Goal: Task Accomplishment & Management: Complete application form

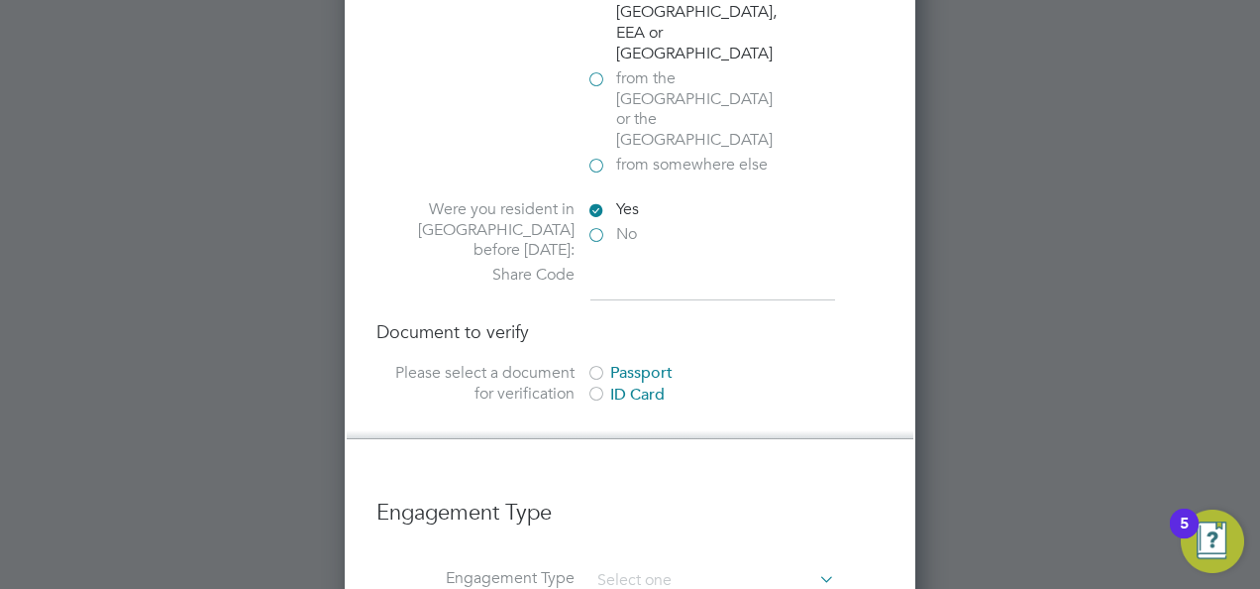
scroll to position [1387, 0]
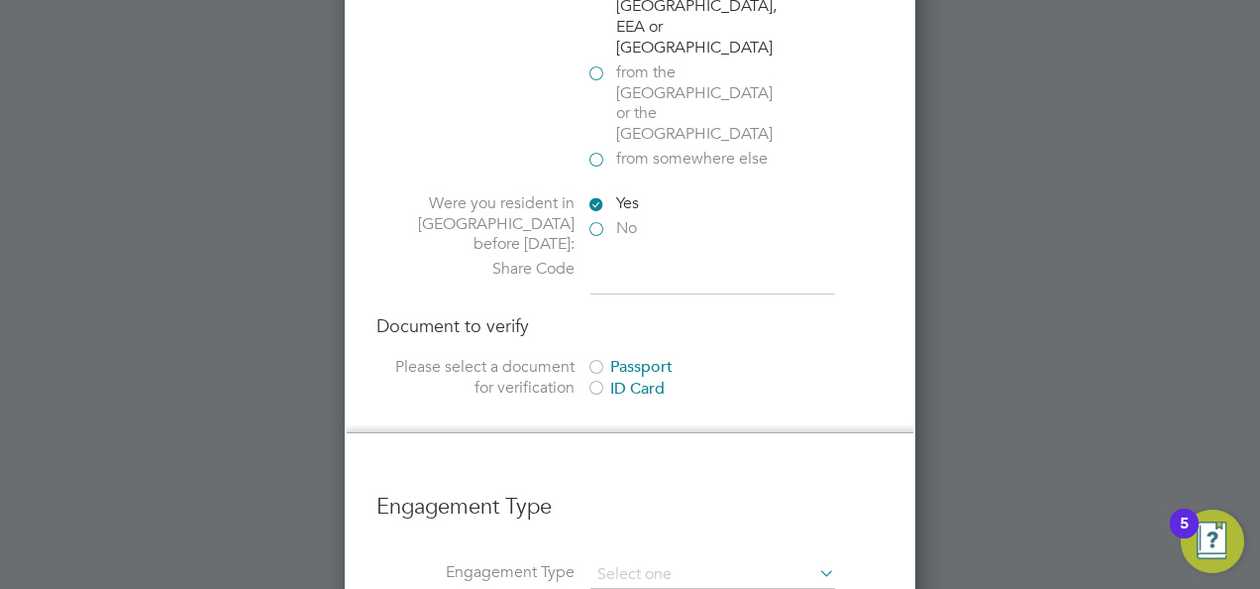
click at [593, 359] on div at bounding box center [597, 369] width 20 height 20
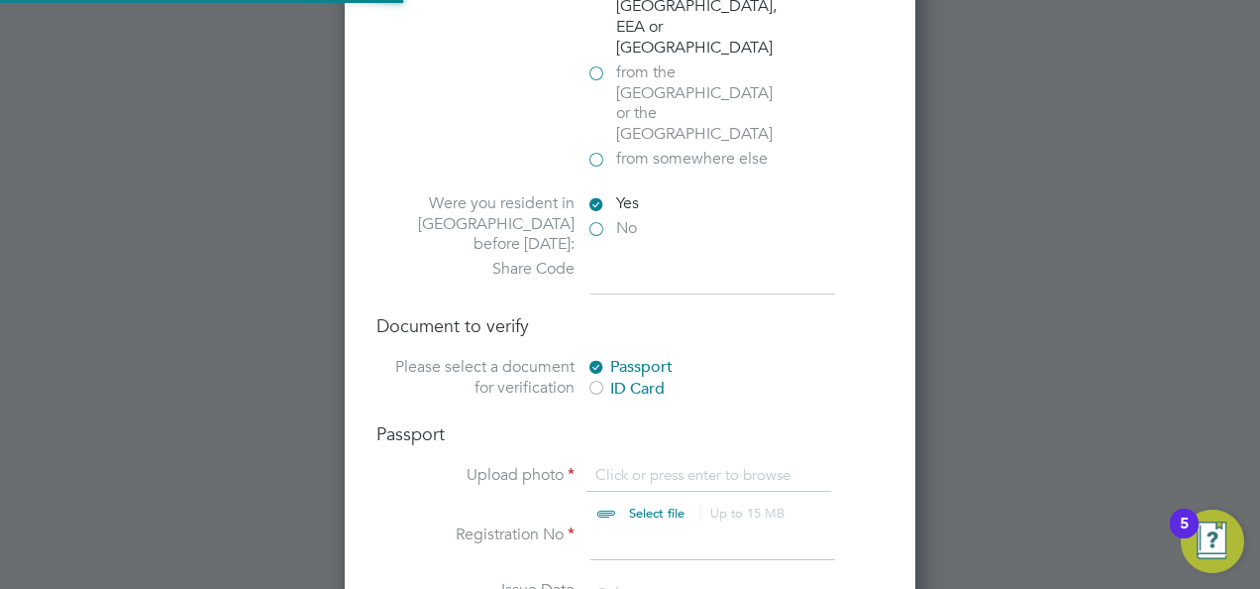
scroll to position [26, 246]
click at [666, 465] on input "file" at bounding box center [675, 494] width 311 height 59
type input "C:\fakepath\[PERSON_NAME] - Passport.jpg"
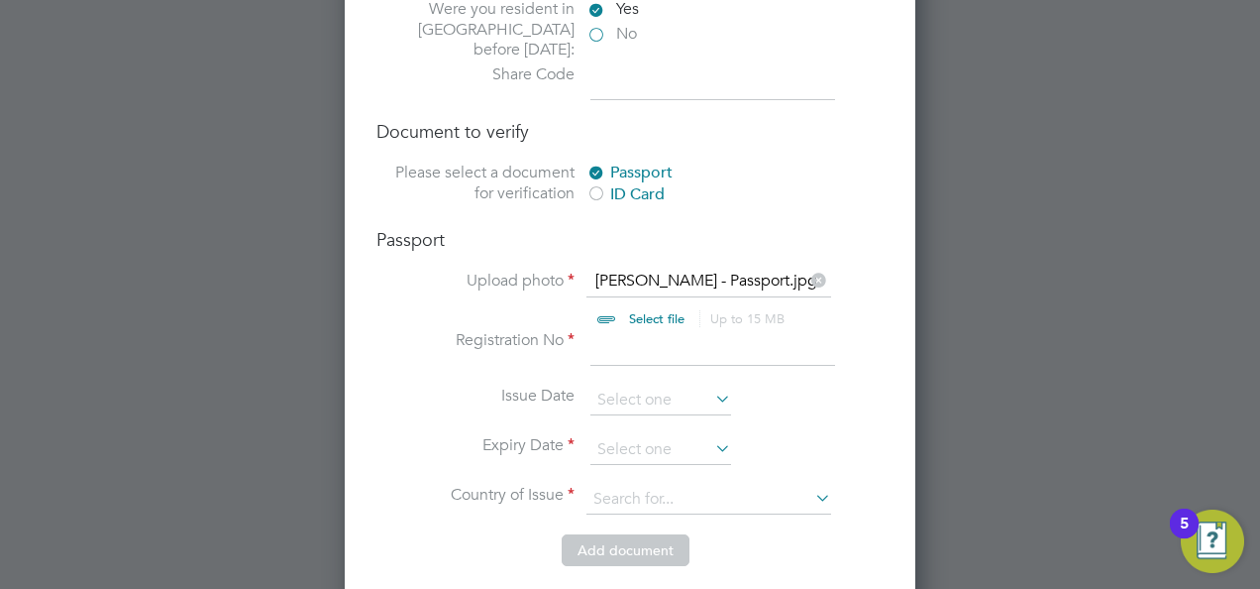
scroll to position [1585, 0]
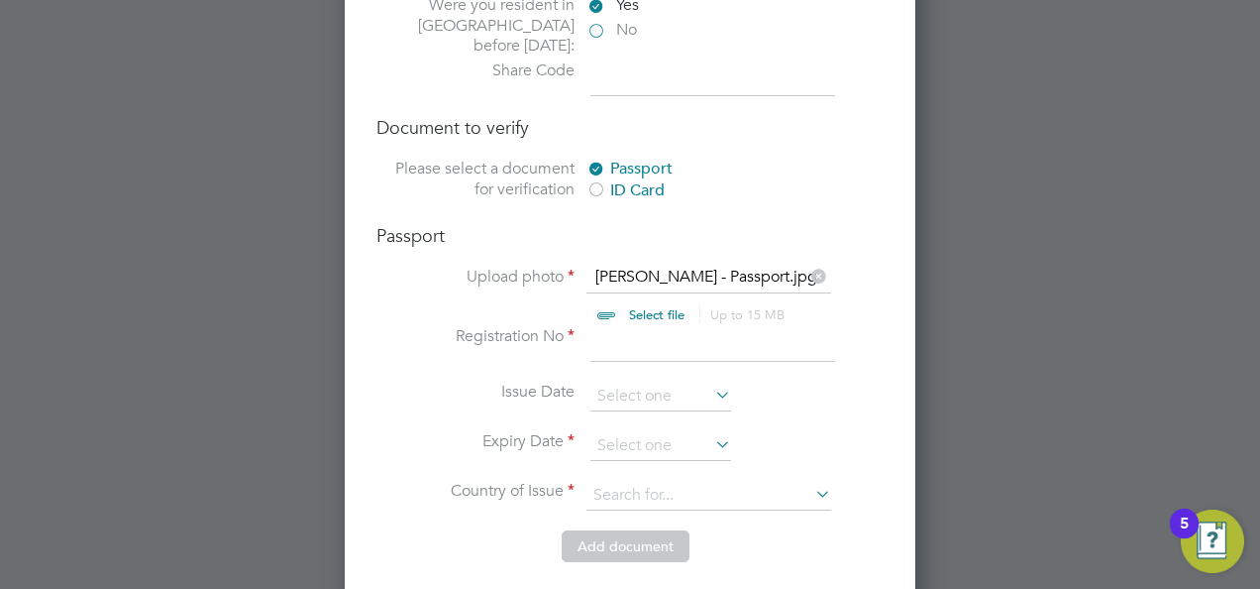
click at [706, 326] on input at bounding box center [713, 344] width 245 height 36
click at [704, 381] on input at bounding box center [661, 396] width 141 height 30
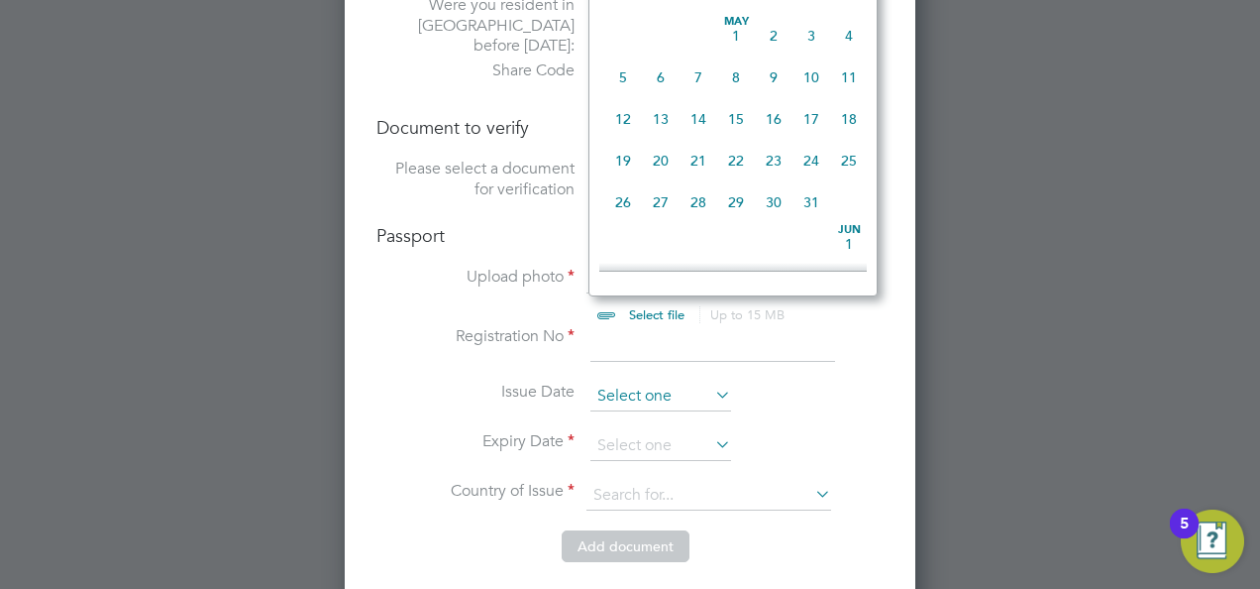
scroll to position [765, 0]
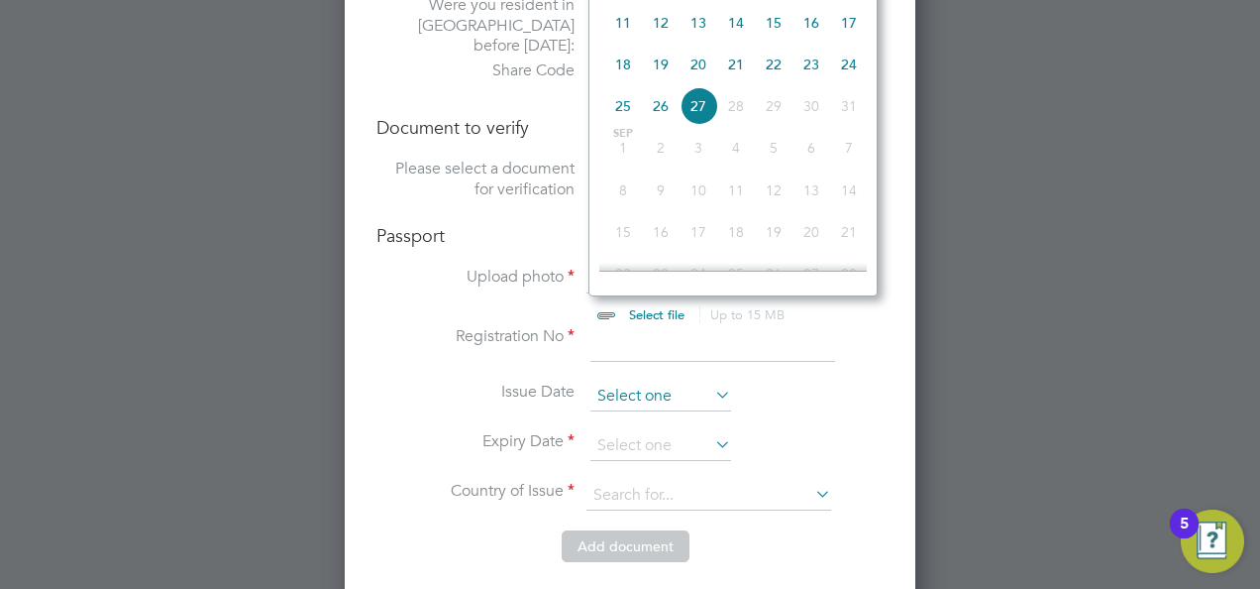
click at [704, 381] on input at bounding box center [661, 396] width 141 height 30
click at [826, 381] on li "Issue Date" at bounding box center [630, 406] width 507 height 50
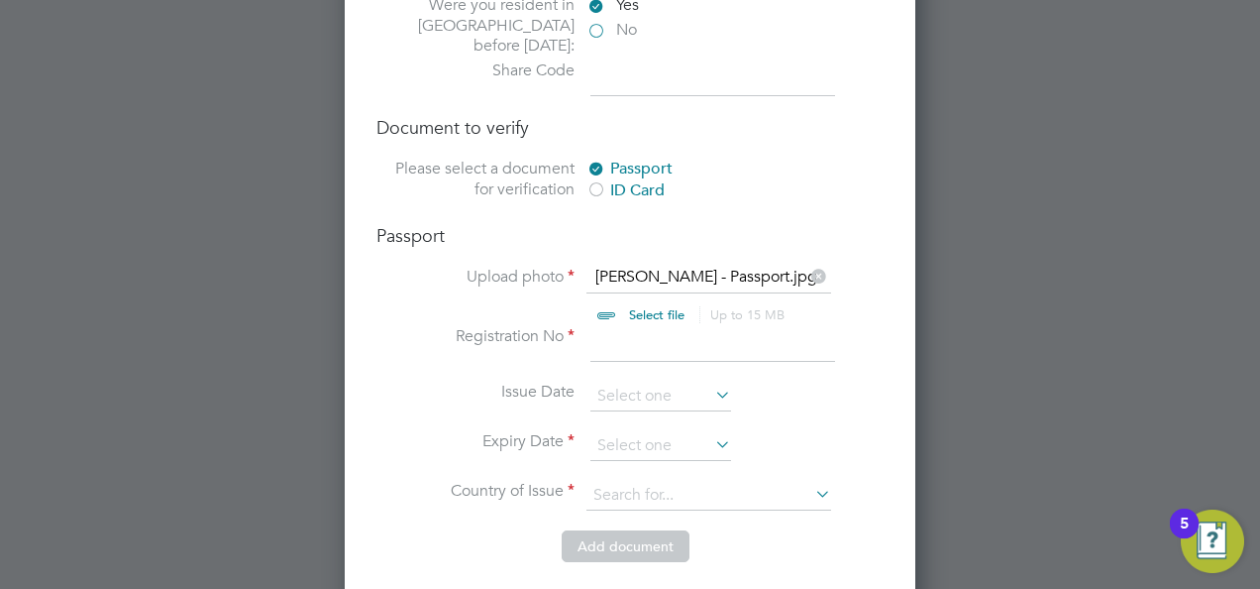
click at [745, 326] on input at bounding box center [713, 344] width 245 height 36
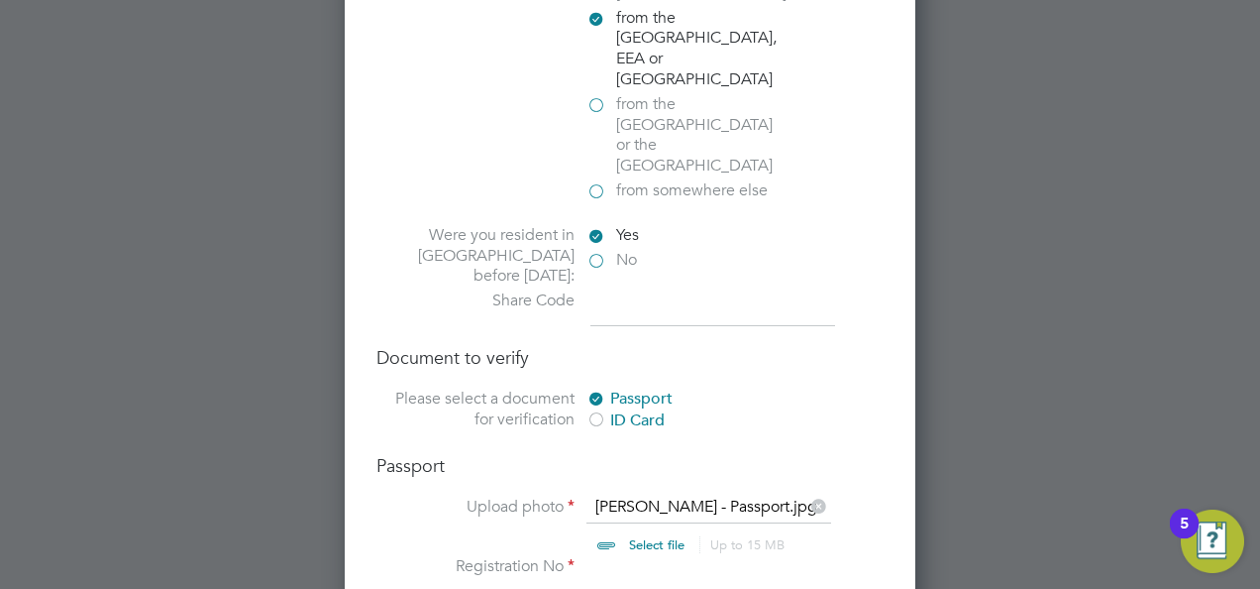
scroll to position [1387, 0]
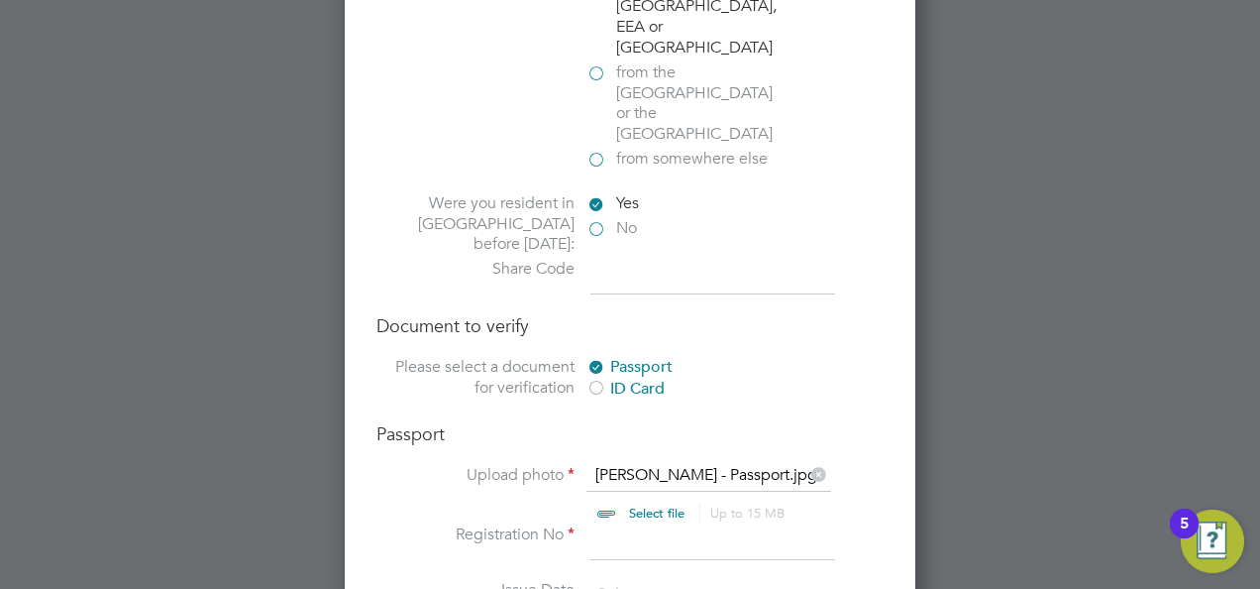
click at [596, 359] on div at bounding box center [597, 369] width 20 height 20
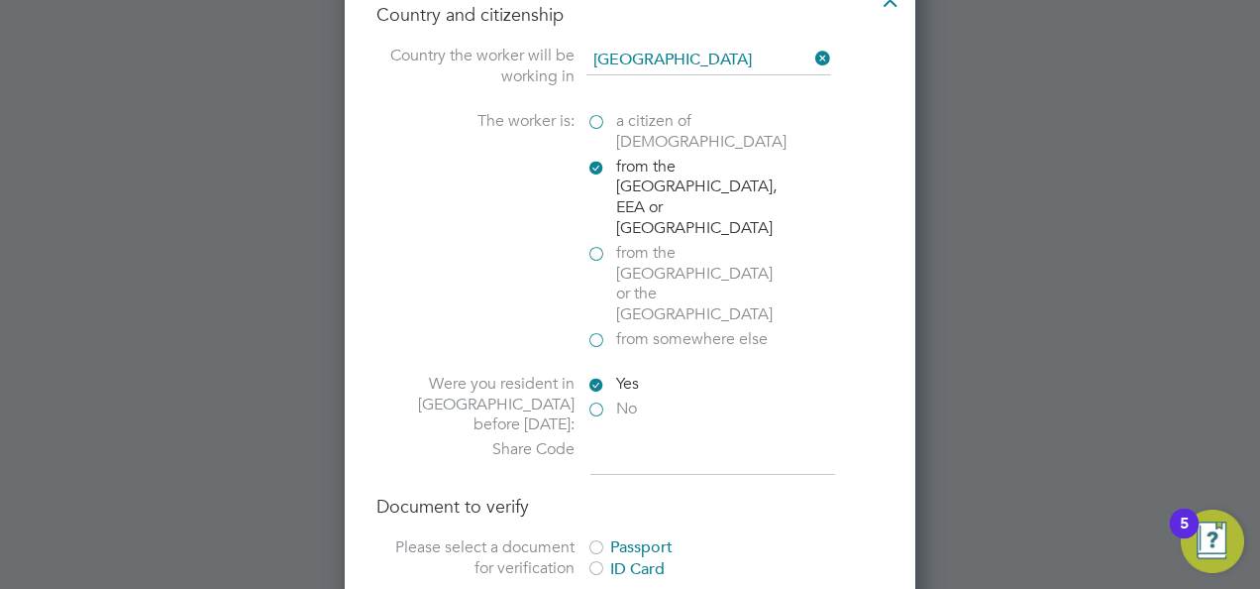
scroll to position [1189, 0]
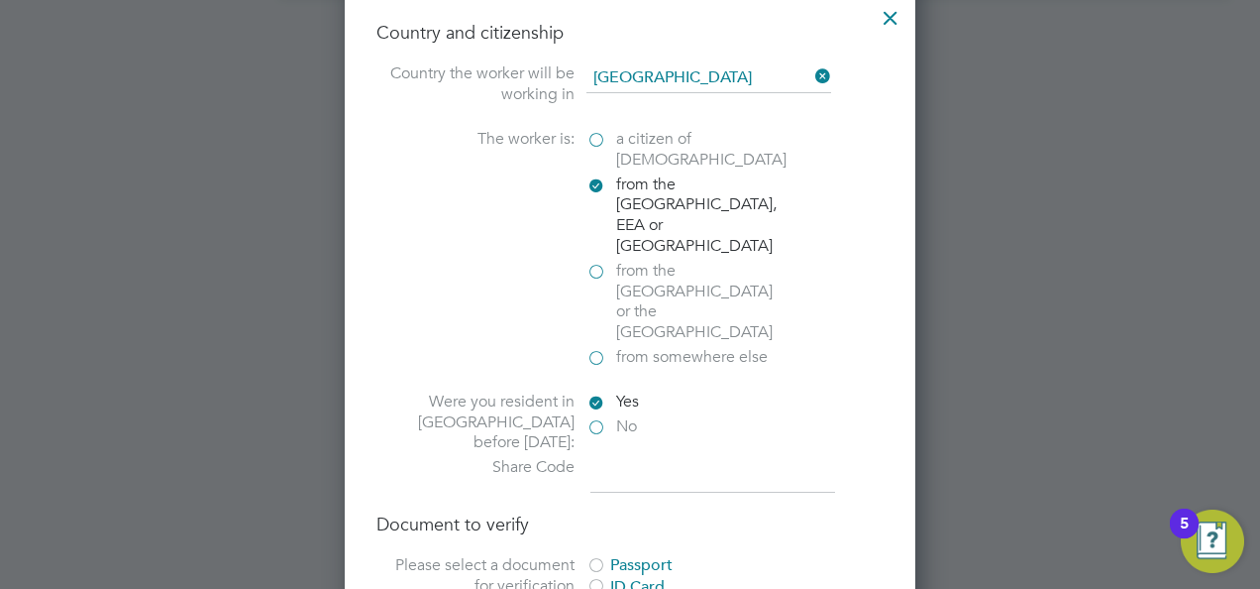
click at [597, 391] on label "Yes" at bounding box center [686, 401] width 198 height 21
click at [0, 0] on input "Yes" at bounding box center [0, 0] width 0 height 0
click at [591, 391] on label "Yes" at bounding box center [686, 401] width 198 height 21
click at [0, 0] on input "Yes" at bounding box center [0, 0] width 0 height 0
click at [559, 457] on label "Share Code" at bounding box center [476, 467] width 198 height 21
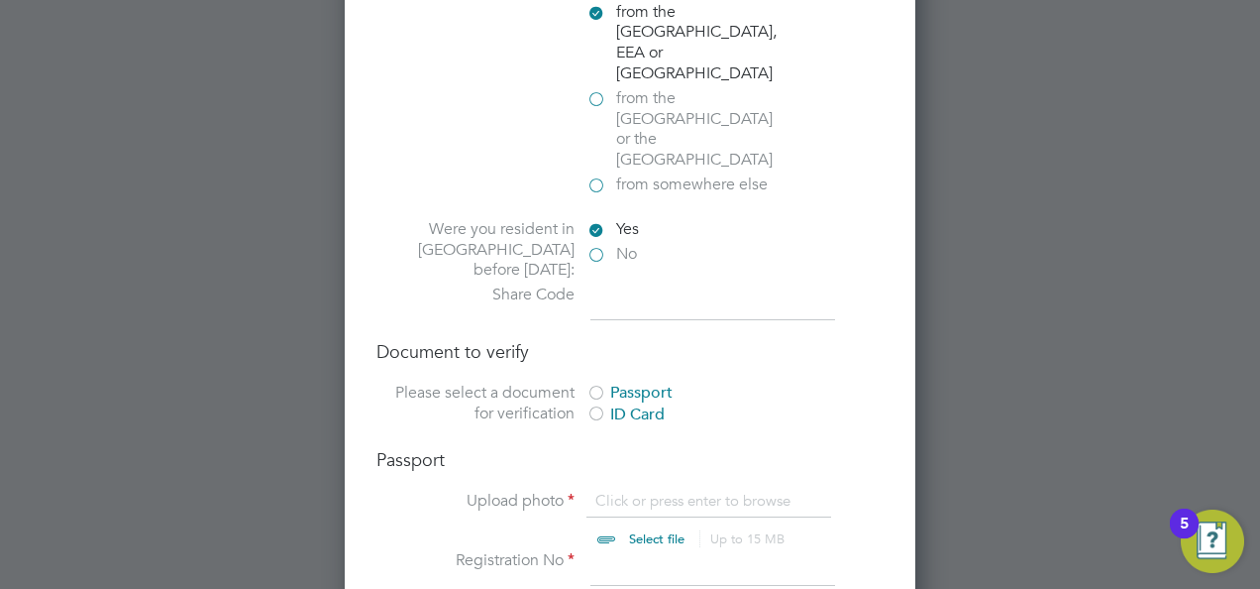
scroll to position [1387, 0]
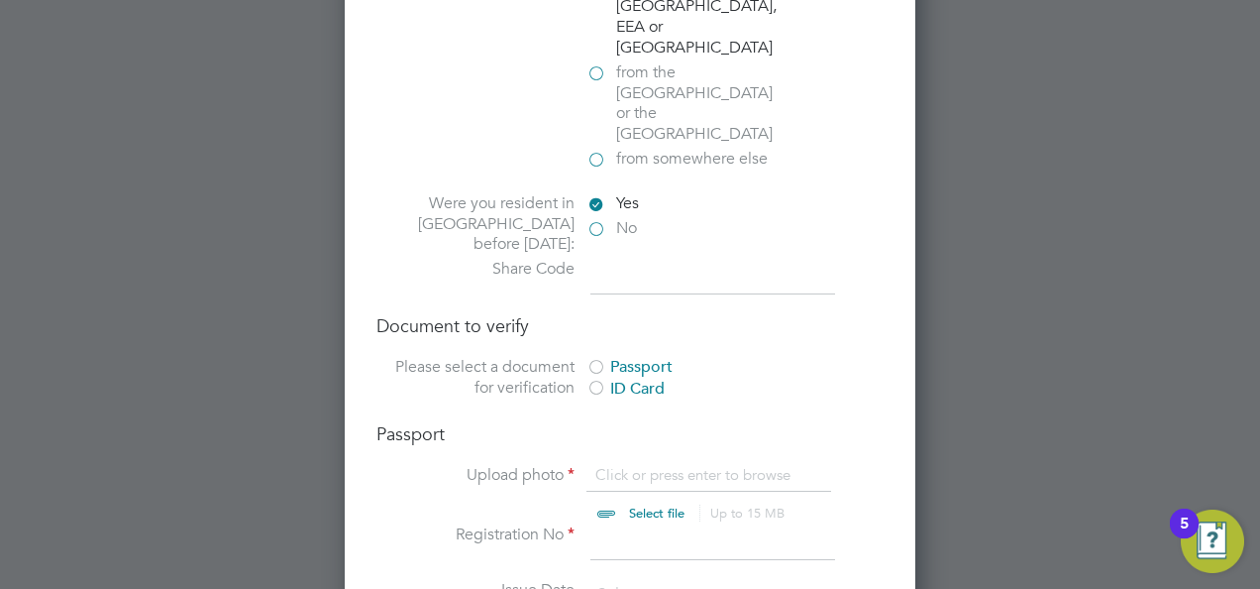
click at [653, 259] on input at bounding box center [713, 277] width 245 height 36
